Goal: Task Accomplishment & Management: Manage account settings

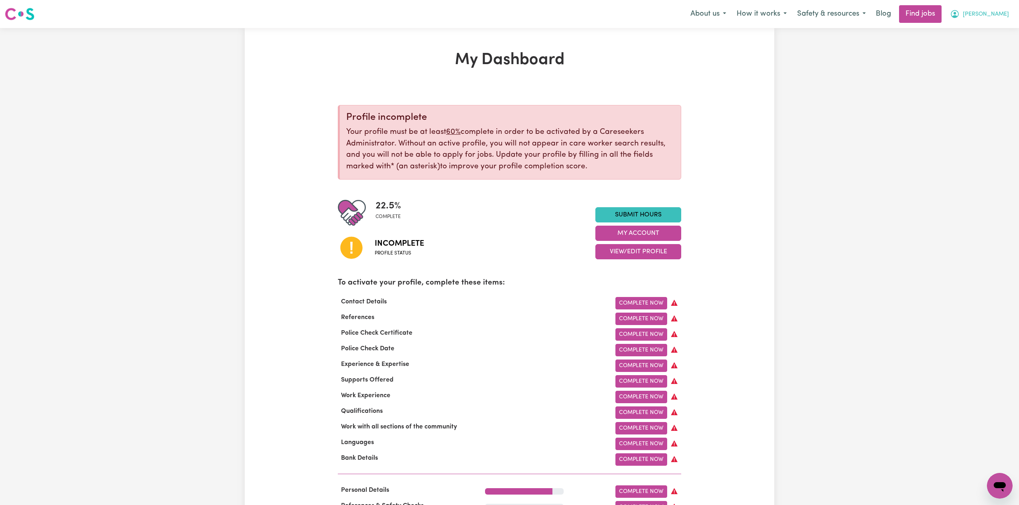
click at [998, 11] on button "[PERSON_NAME]" at bounding box center [979, 14] width 69 height 17
click at [980, 55] on link "Logout" at bounding box center [981, 61] width 63 height 15
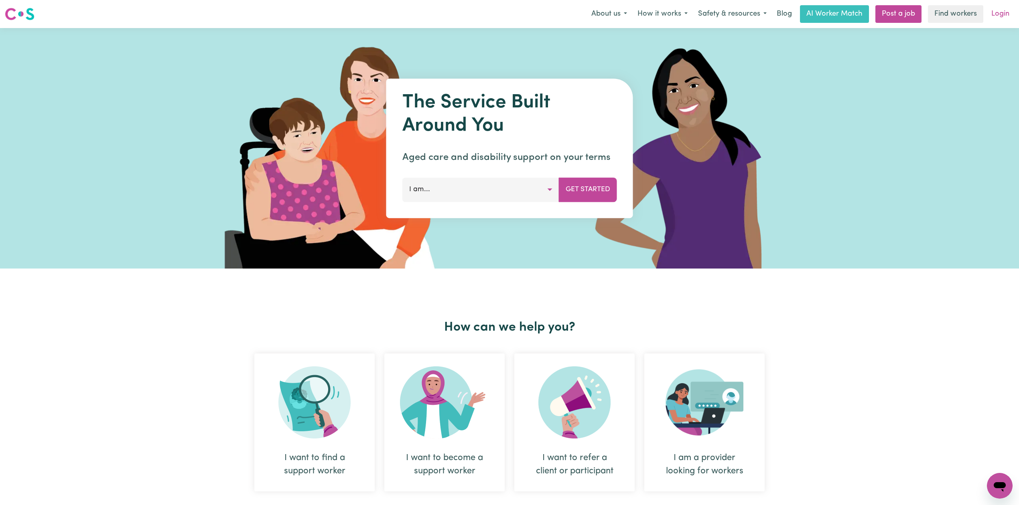
click at [991, 15] on link "Login" at bounding box center [1000, 14] width 28 height 18
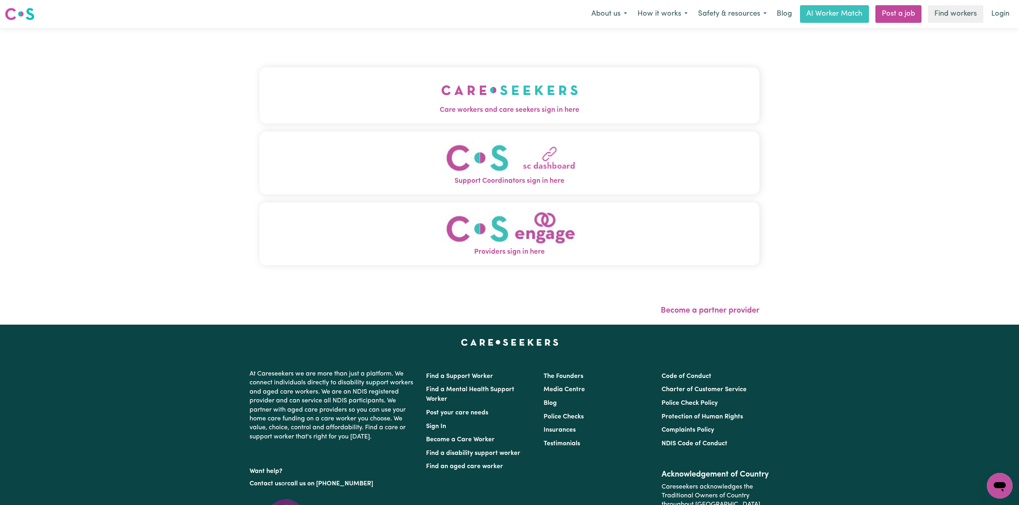
click at [277, 95] on button "Care workers and care seekers sign in here" at bounding box center [510, 95] width 500 height 56
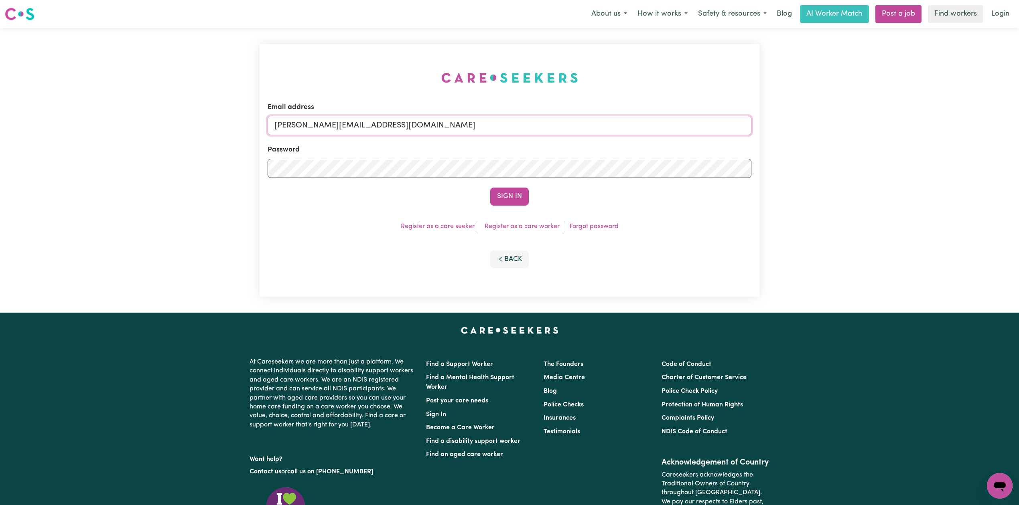
click at [360, 133] on input "[PERSON_NAME][EMAIL_ADDRESS][DOMAIN_NAME]" at bounding box center [510, 125] width 484 height 19
click at [608, 164] on form "Email address Superuser~[EMAIL_ADDRESS][DOMAIN_NAME] Password Sign In" at bounding box center [510, 153] width 484 height 103
type input "Superuser~[EMAIL_ADDRESS][DOMAIN_NAME]"
click at [521, 200] on button "Sign In" at bounding box center [509, 197] width 39 height 18
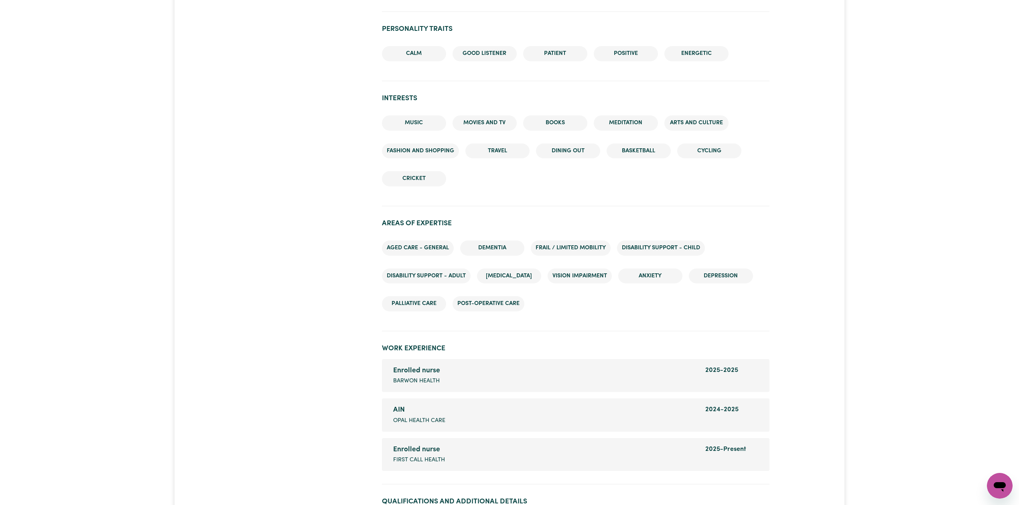
scroll to position [909, 0]
